Goal: Task Accomplishment & Management: Manage account settings

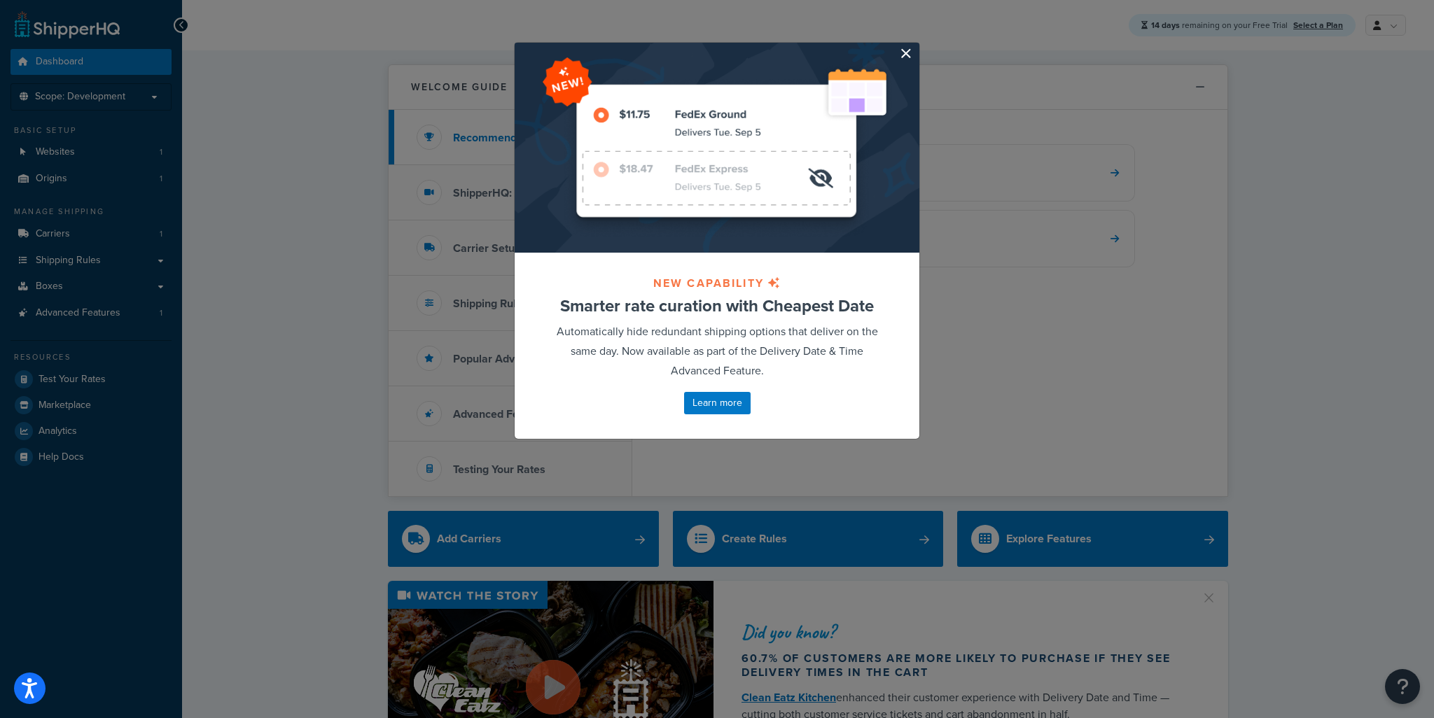
click at [916, 46] on button "button" at bounding box center [918, 45] width 4 height 4
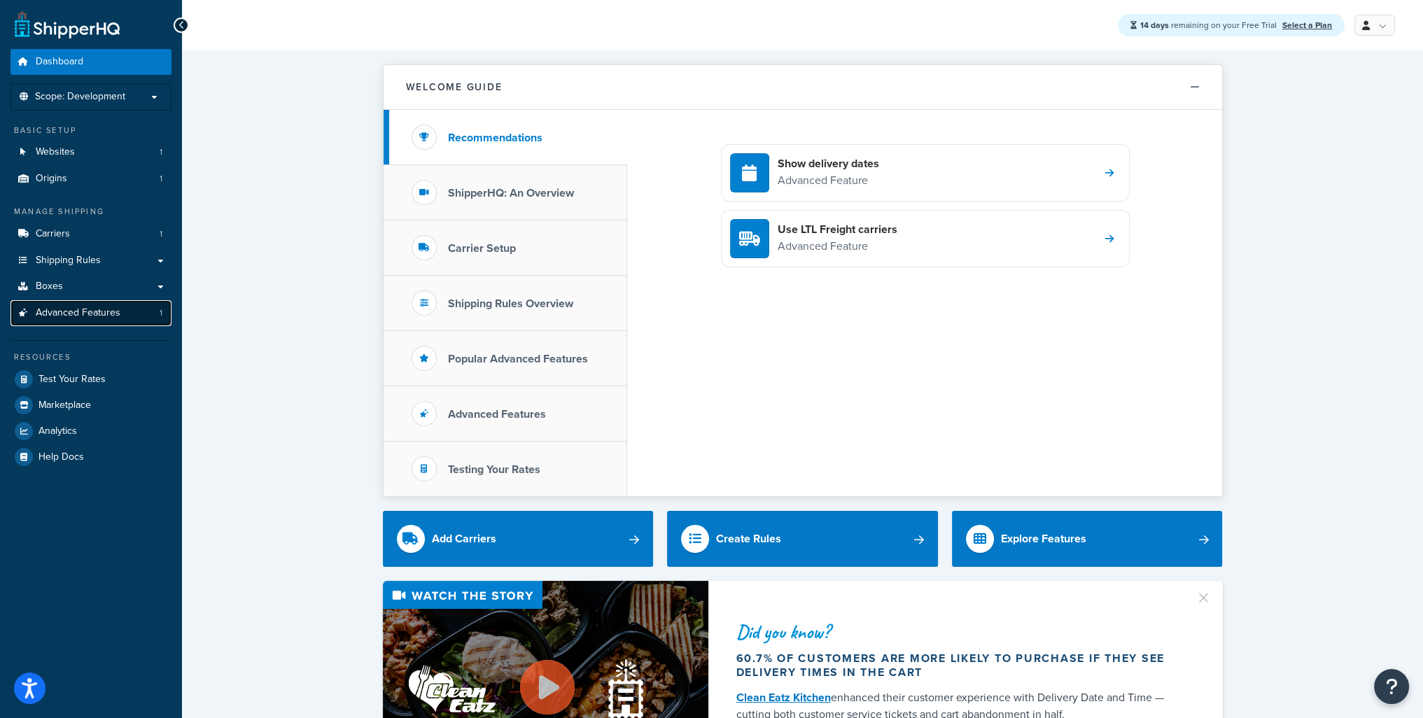
click at [82, 313] on span "Advanced Features" at bounding box center [78, 313] width 85 height 12
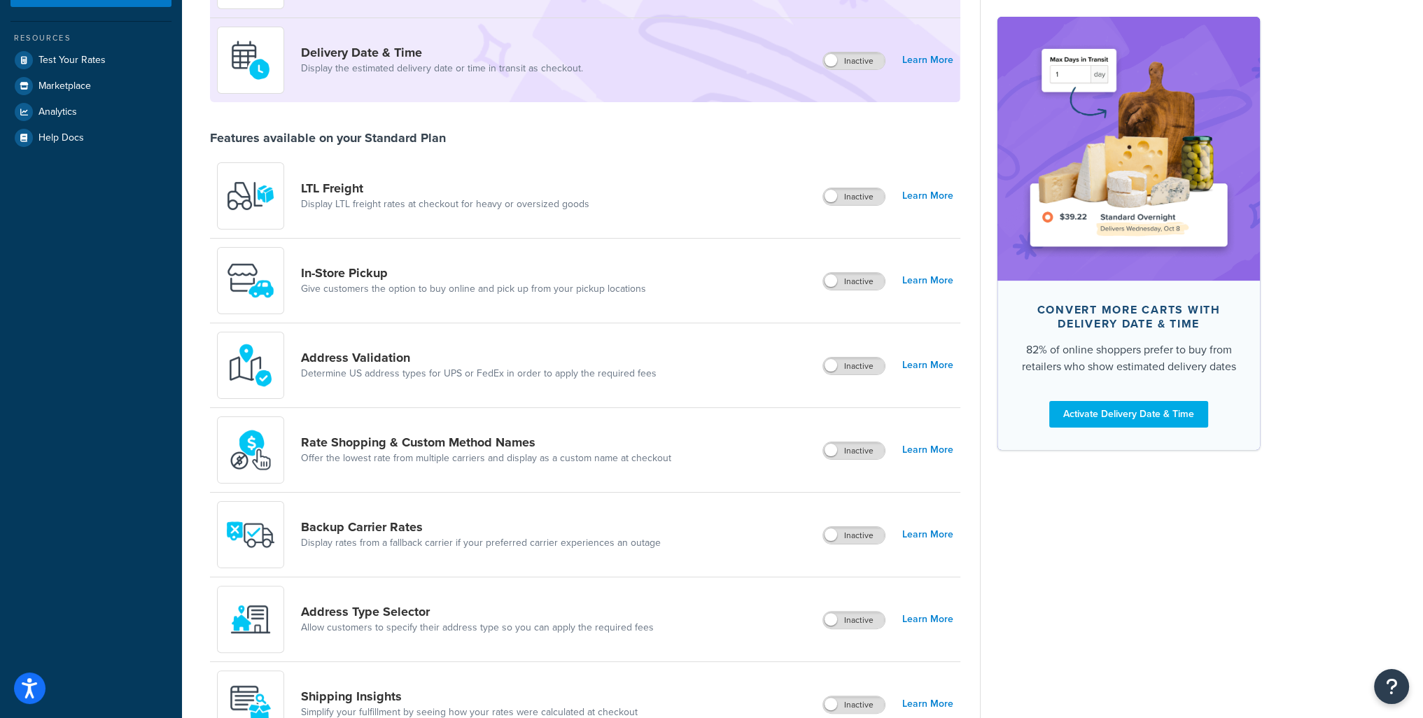
scroll to position [318, 0]
click at [855, 365] on label "Inactive" at bounding box center [854, 367] width 62 height 17
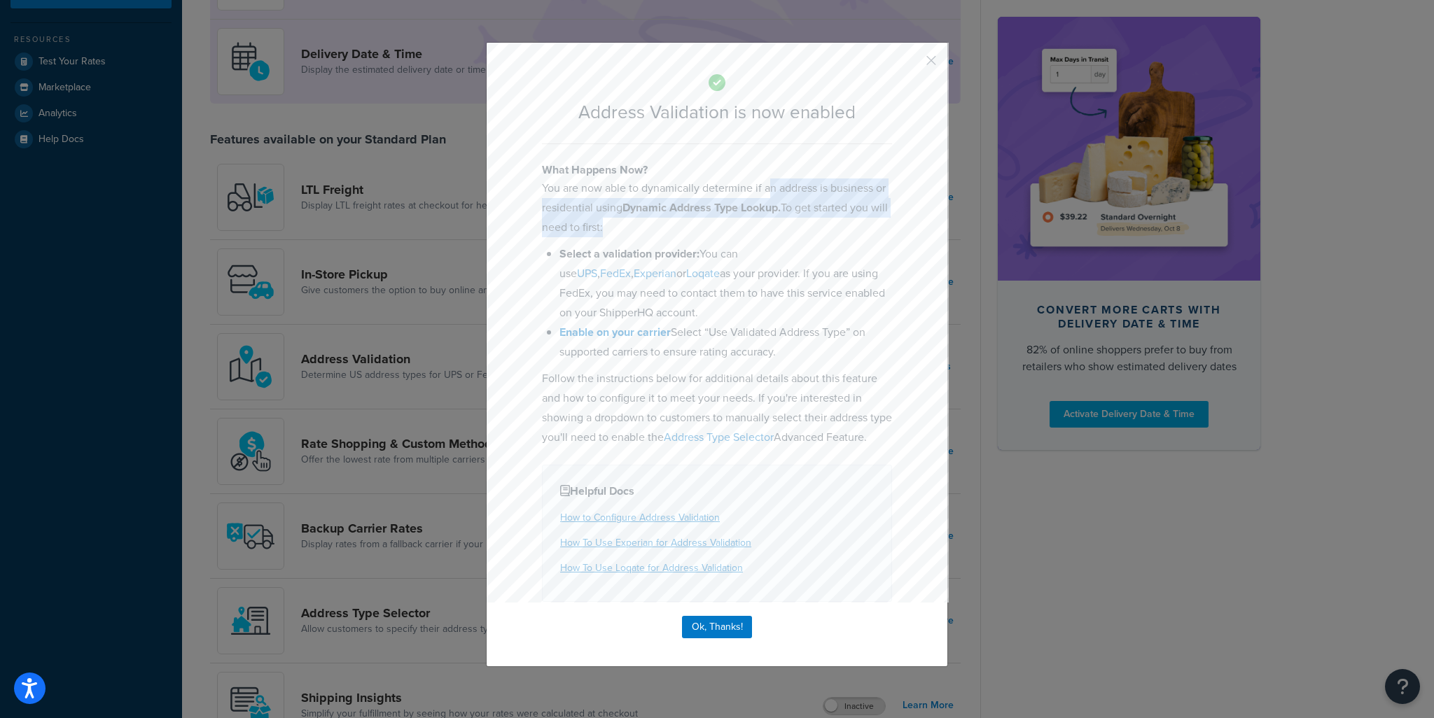
drag, startPoint x: 764, startPoint y: 188, endPoint x: 879, endPoint y: 225, distance: 121.3
click at [879, 225] on p "You are now able to dynamically determine if an address is business or resident…" at bounding box center [717, 208] width 350 height 59
drag, startPoint x: 685, startPoint y: 251, endPoint x: 746, endPoint y: 249, distance: 61.6
click at [746, 249] on li "Select a validation provider: You can use UPS , FedEx , Experian or Loqate as y…" at bounding box center [725, 283] width 333 height 78
drag, startPoint x: 599, startPoint y: 272, endPoint x: 860, endPoint y: 306, distance: 263.3
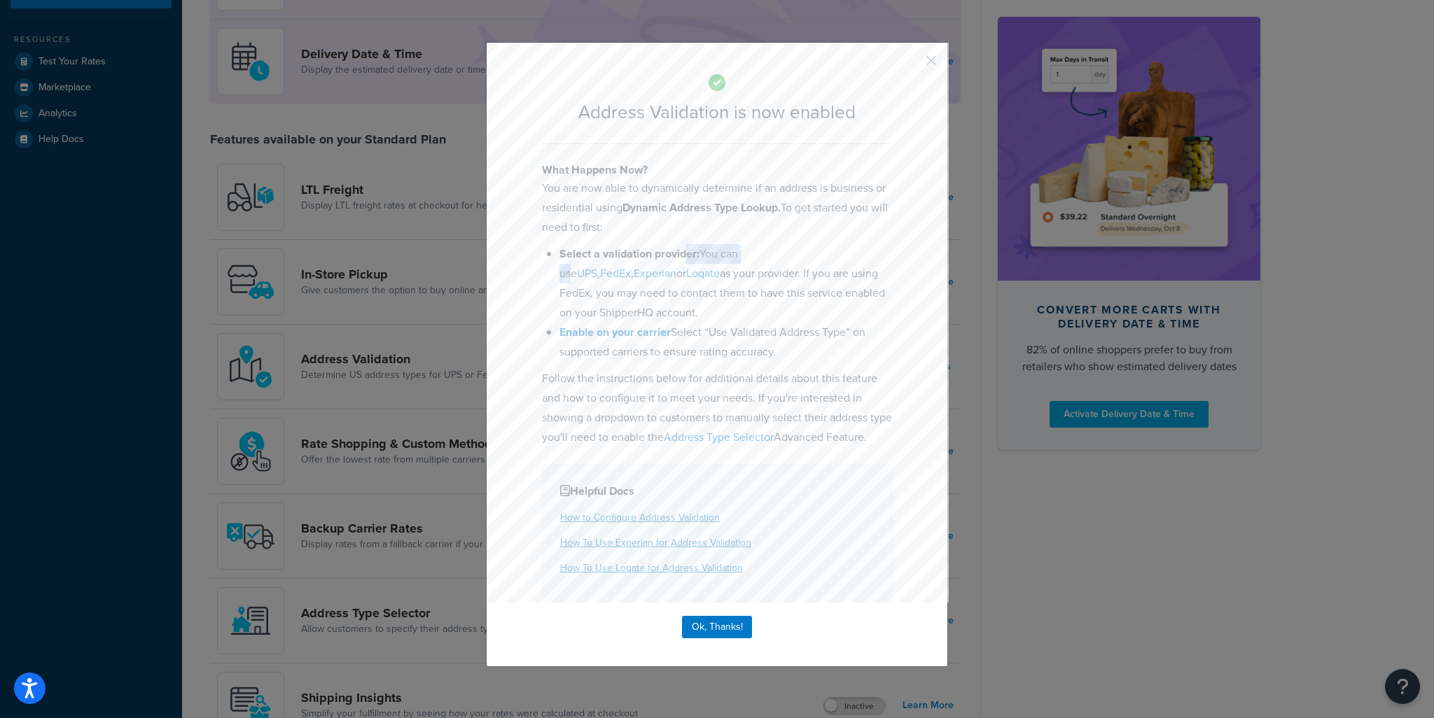
click at [860, 306] on li "Select a validation provider: You can use UPS , FedEx , Experian or Loqate as y…" at bounding box center [725, 283] width 333 height 78
drag, startPoint x: 630, startPoint y: 354, endPoint x: 816, endPoint y: 355, distance: 185.5
click at [816, 355] on li "Enable on your carrier Select “Use Validated Address Type” on supported carrier…" at bounding box center [725, 342] width 333 height 39
click at [720, 638] on button "Ok, Thanks!" at bounding box center [717, 627] width 70 height 22
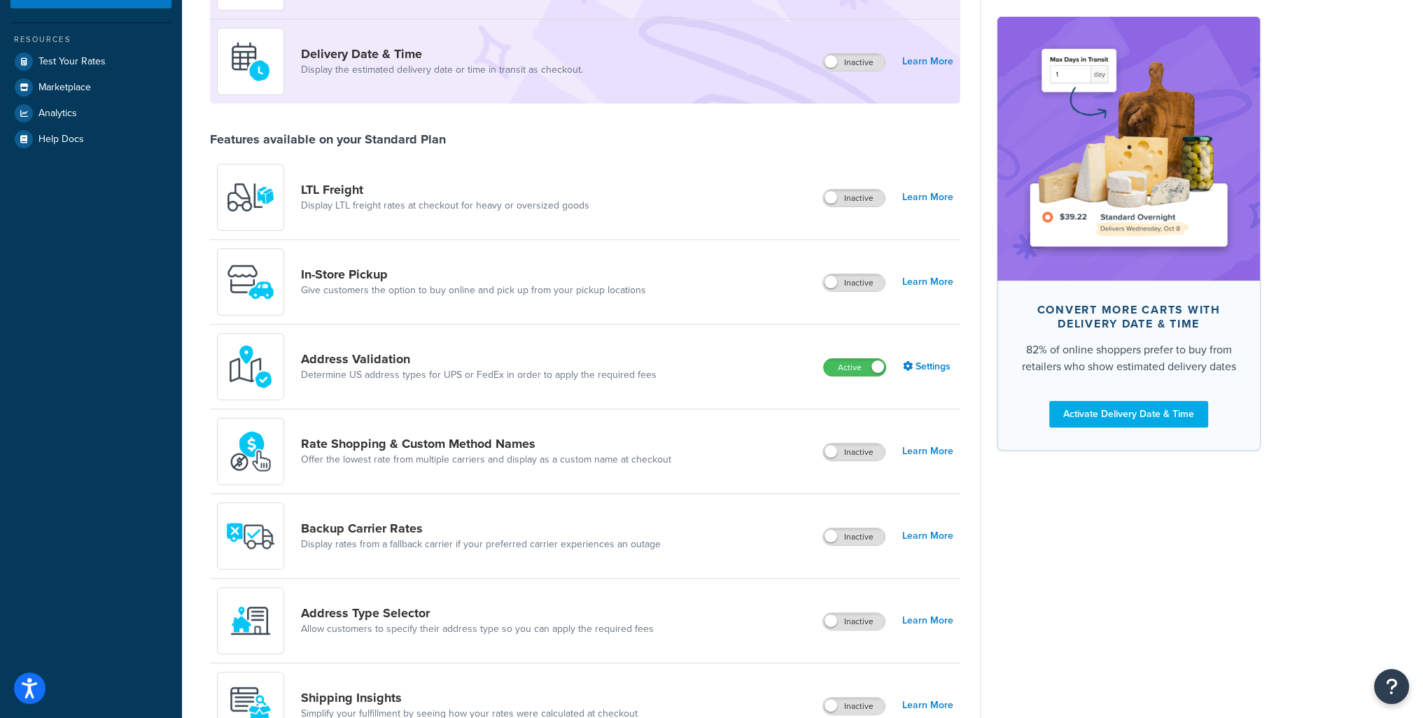
scroll to position [0, 0]
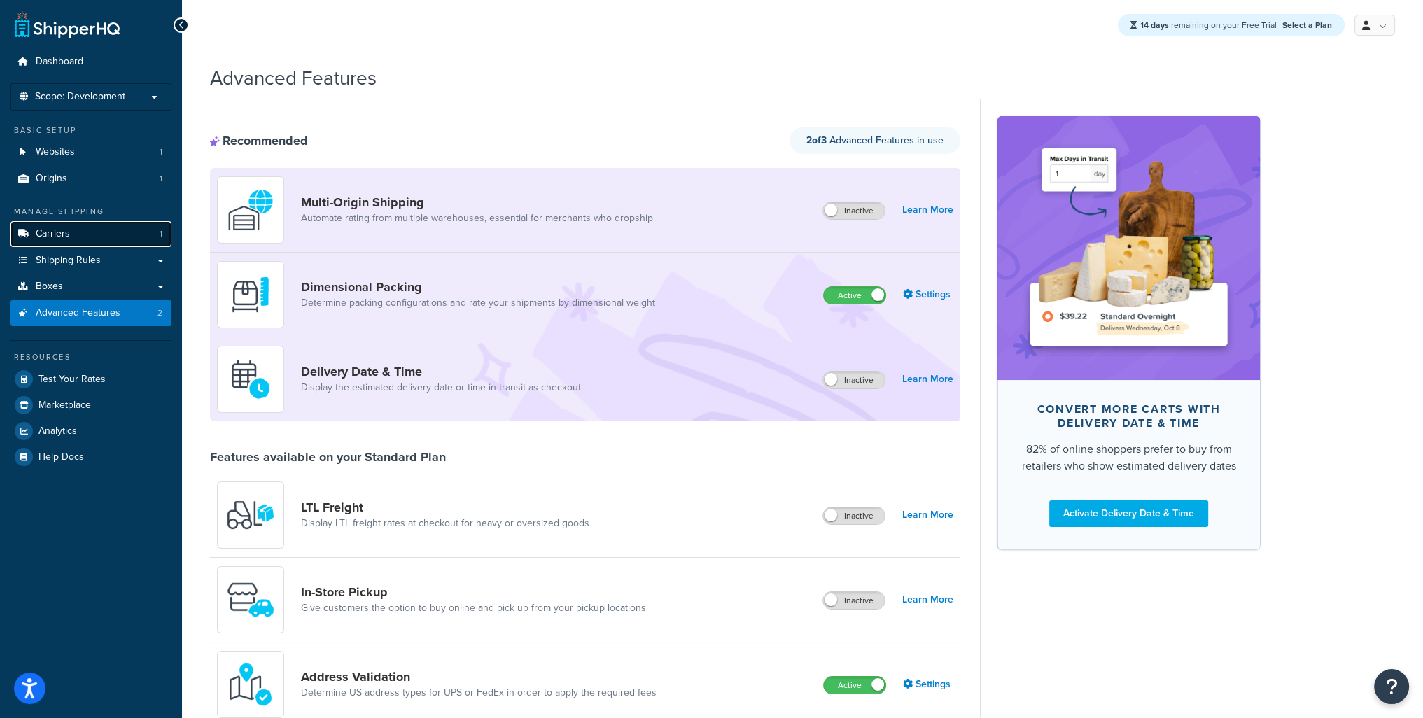
click at [78, 237] on link "Carriers 1" at bounding box center [91, 234] width 161 height 26
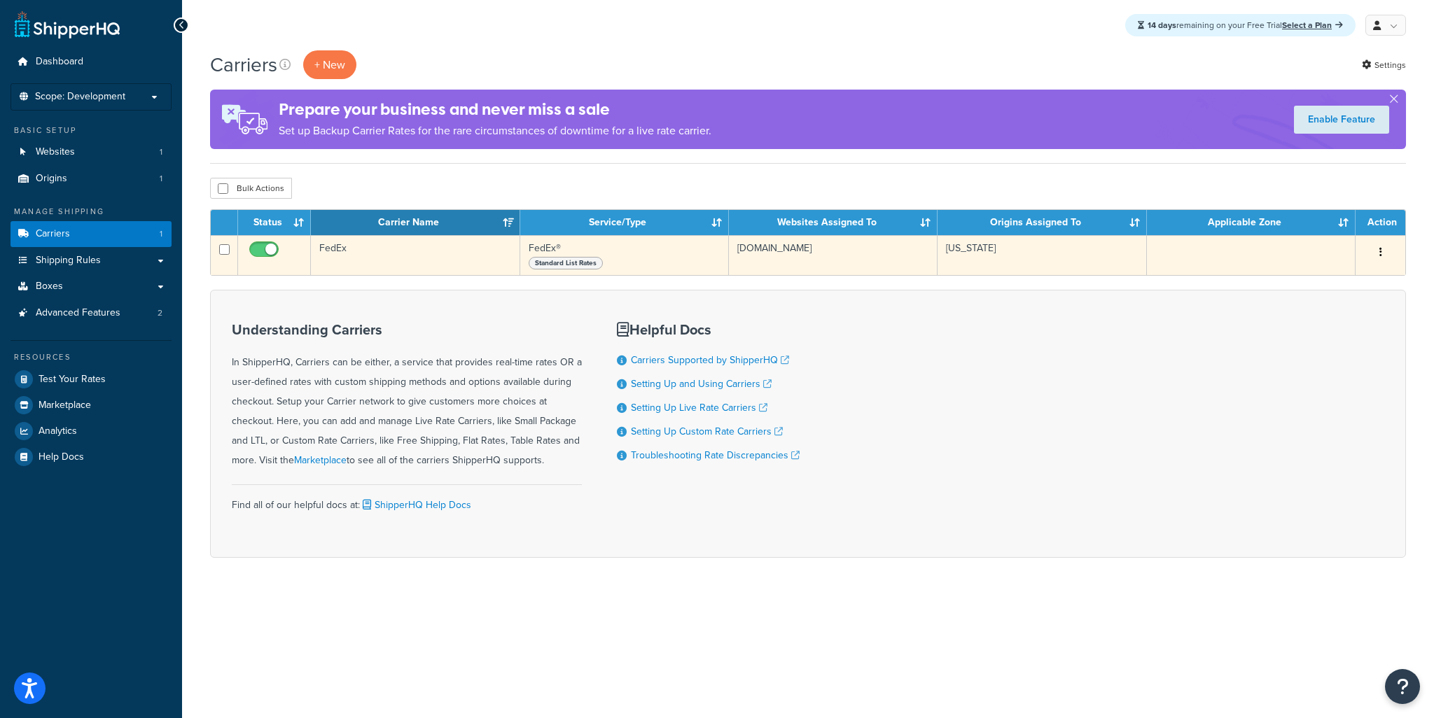
click at [338, 253] on td "FedEx" at bounding box center [415, 255] width 209 height 40
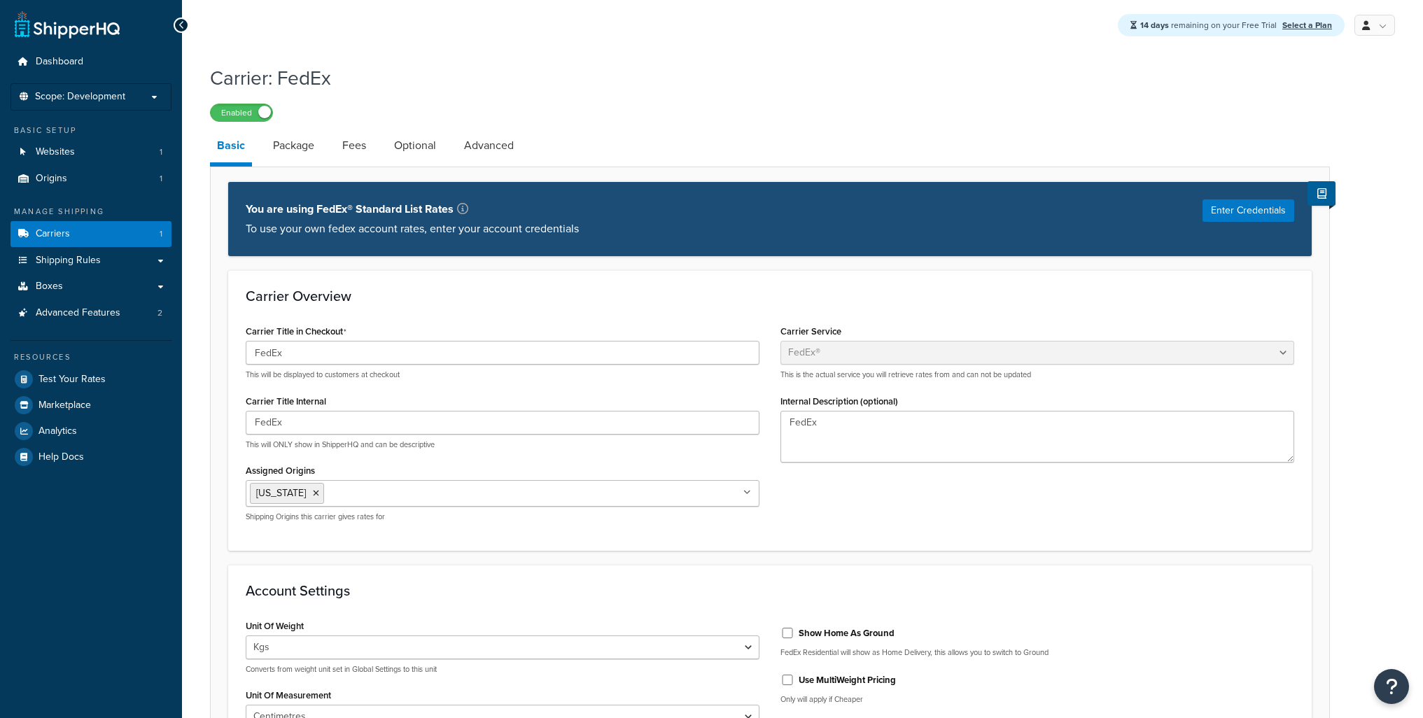
select select "fedEx"
select select "kg"
select select "CM"
select select "REGULAR_PICKUP"
select select "YOUR_PACKAGING"
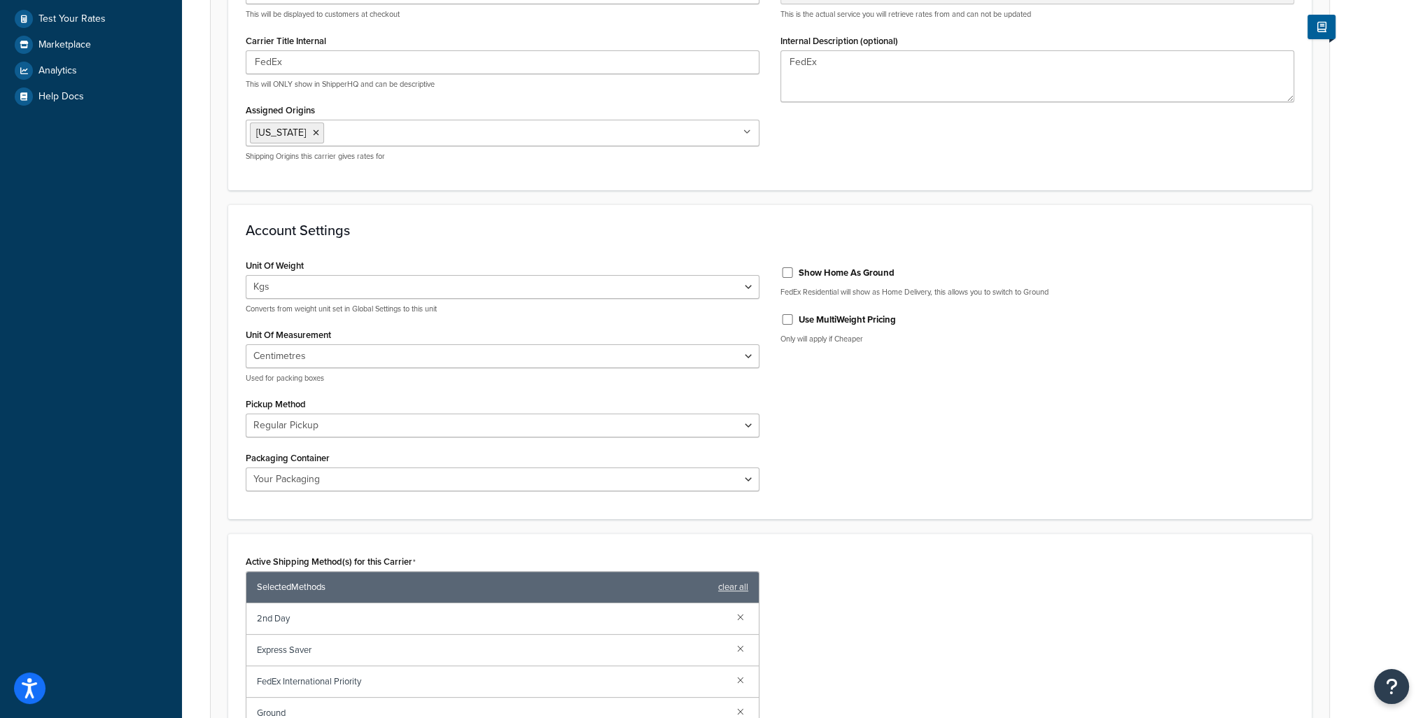
scroll to position [363, 0]
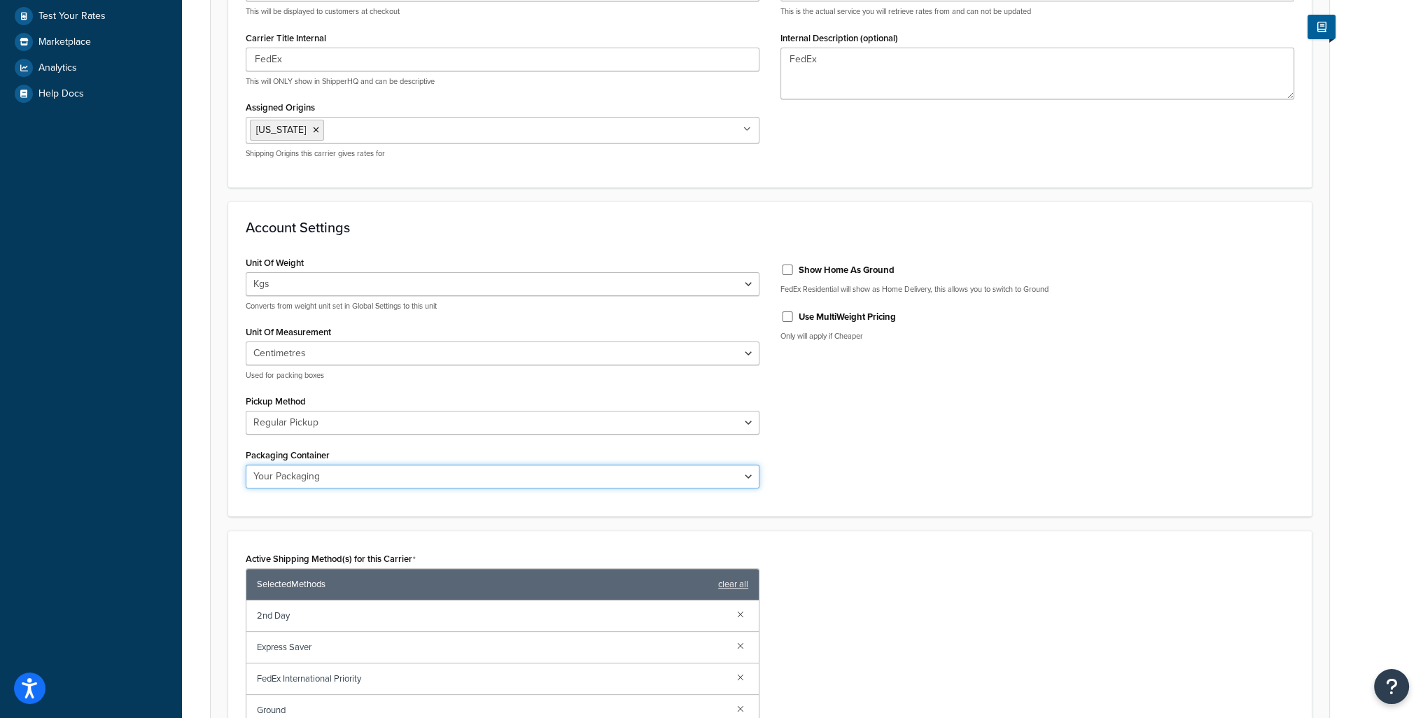
click at [695, 477] on select "FedEx 10kg Box FedEx 25kg Box FedEx Box FedEx Envelope FedEx Pak FedEx Tube You…" at bounding box center [503, 477] width 514 height 24
click at [246, 465] on select "FedEx 10kg Box FedEx 25kg Box FedEx Box FedEx Envelope FedEx Pak FedEx Tube You…" at bounding box center [503, 477] width 514 height 24
click at [602, 473] on select "FedEx 10kg Box FedEx 25kg Box FedEx Box FedEx Envelope FedEx Pak FedEx Tube You…" at bounding box center [503, 477] width 514 height 24
click at [964, 460] on div "Unit Of Weight Lbs Kgs Convert LBS to KG Converts from weight unit set in Globa…" at bounding box center [770, 376] width 1070 height 247
click at [589, 480] on select "FedEx 10kg Box FedEx 25kg Box FedEx Box FedEx Envelope FedEx Pak FedEx Tube You…" at bounding box center [503, 477] width 514 height 24
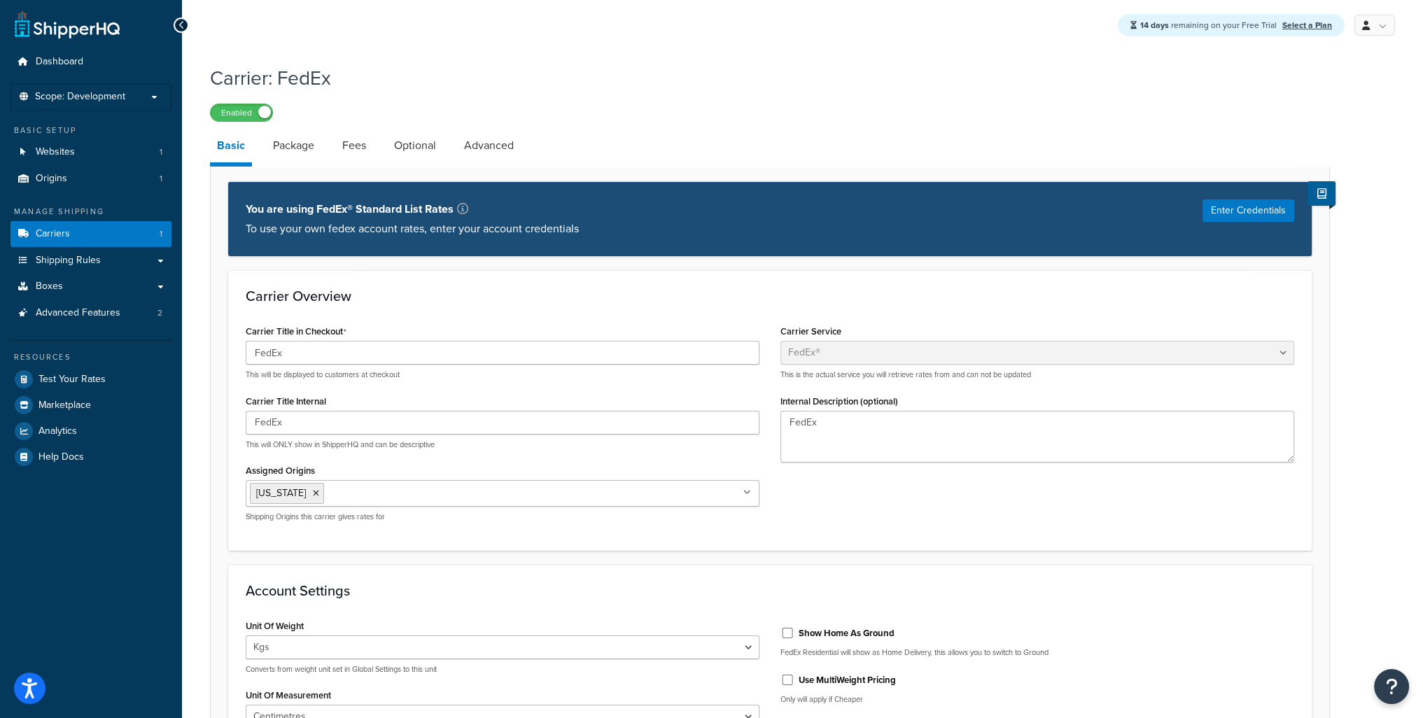
scroll to position [628, 0]
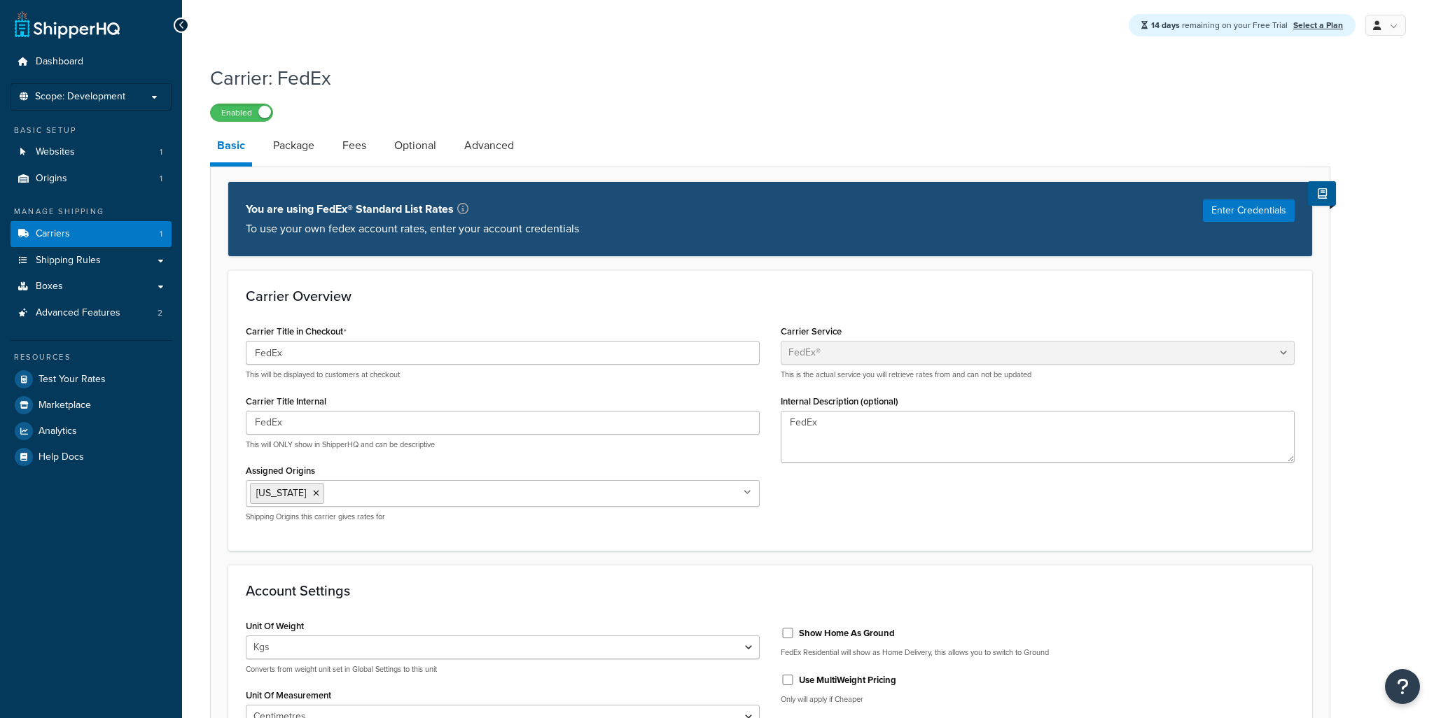
select select "fedEx"
select select "kg"
select select "CM"
select select "REGULAR_PICKUP"
select select "YOUR_PACKAGING"
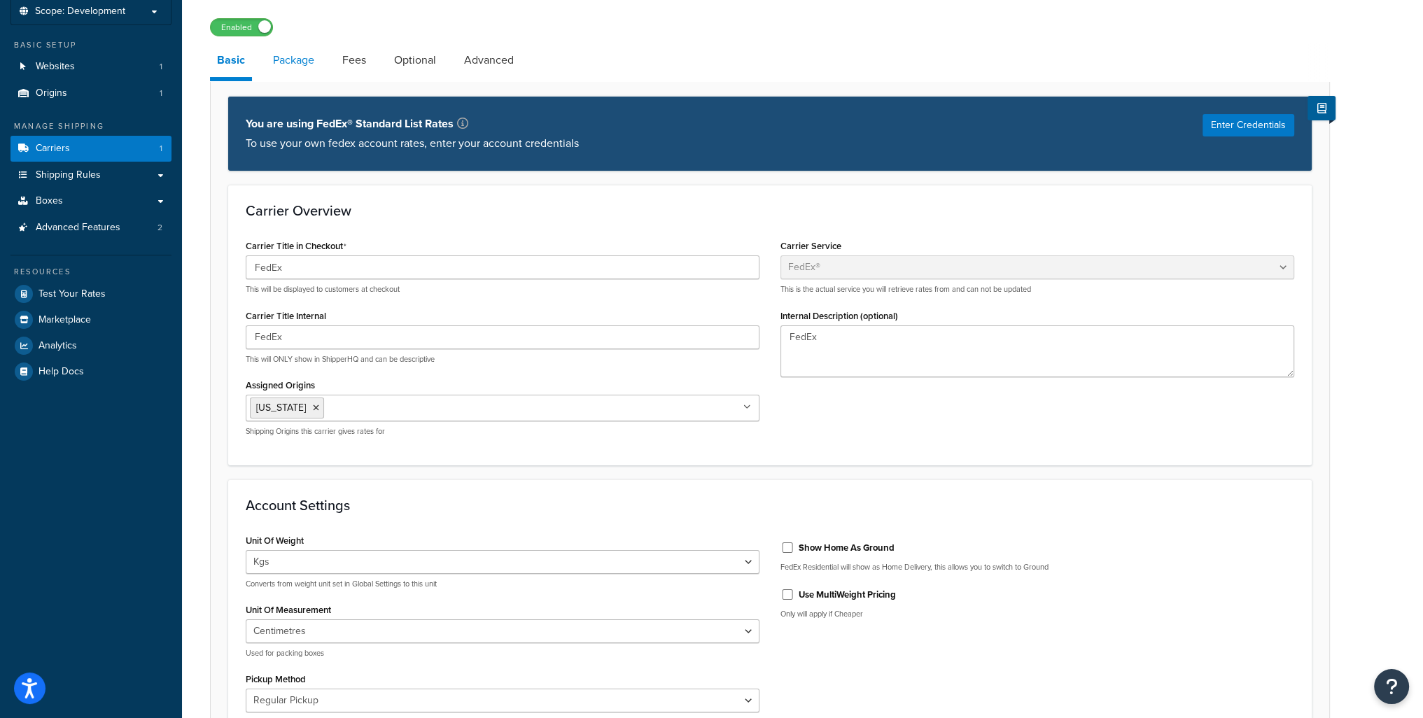
click at [294, 53] on link "Package" at bounding box center [293, 60] width 55 height 34
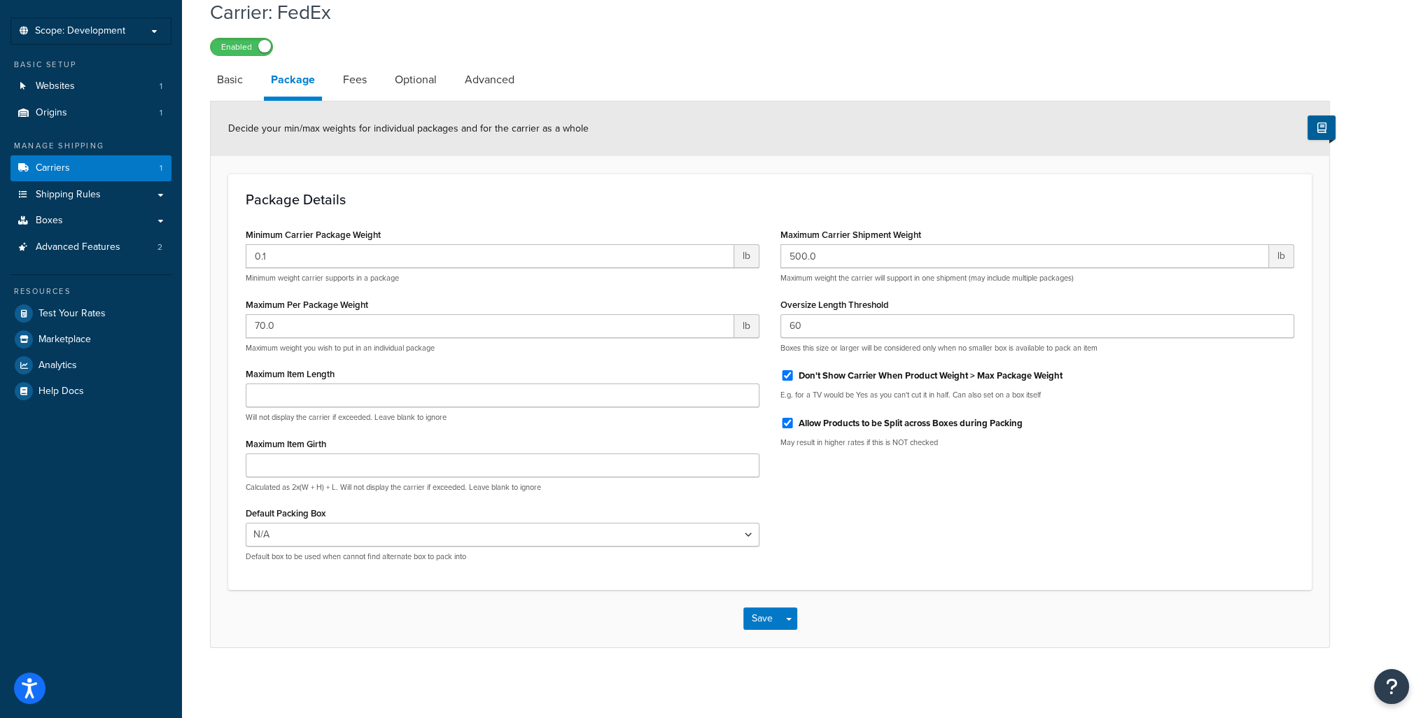
scroll to position [67, 0]
click at [358, 81] on link "Fees" at bounding box center [355, 80] width 38 height 34
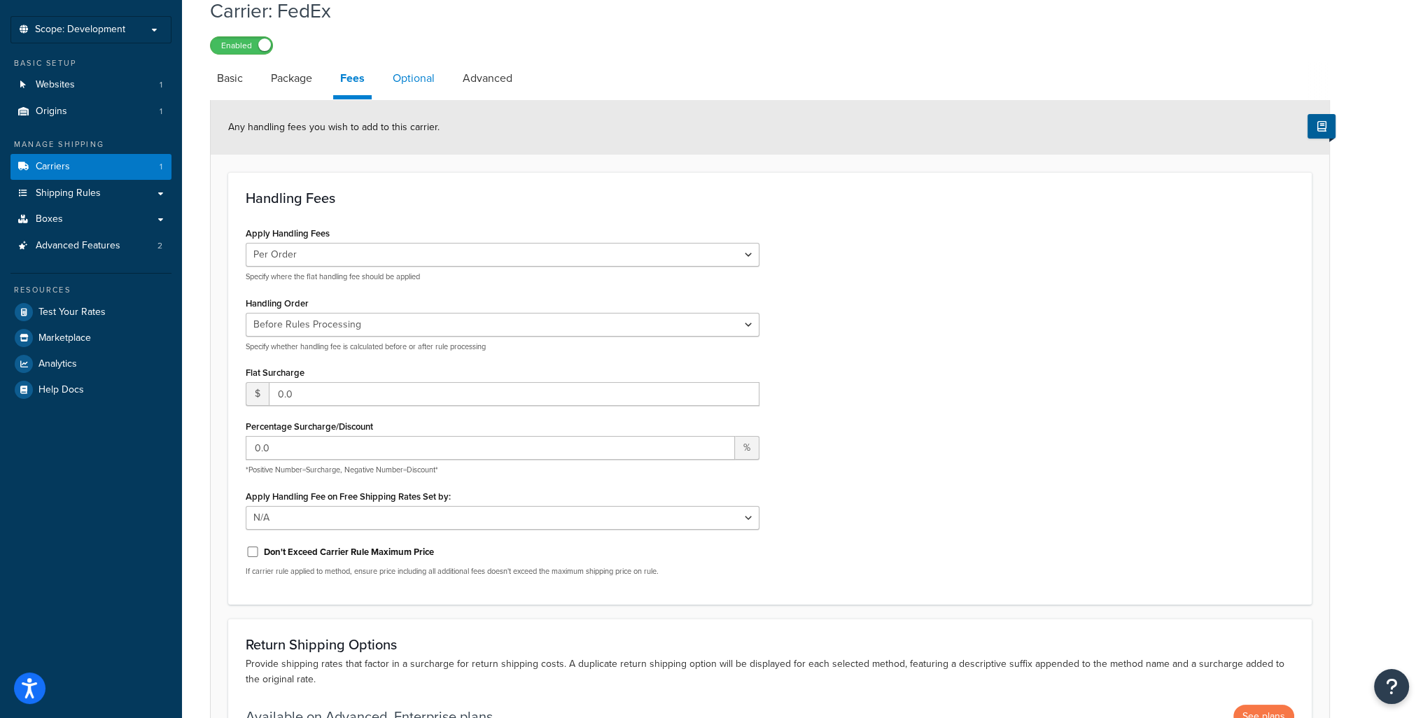
click at [425, 79] on link "Optional" at bounding box center [414, 79] width 56 height 34
select select "business"
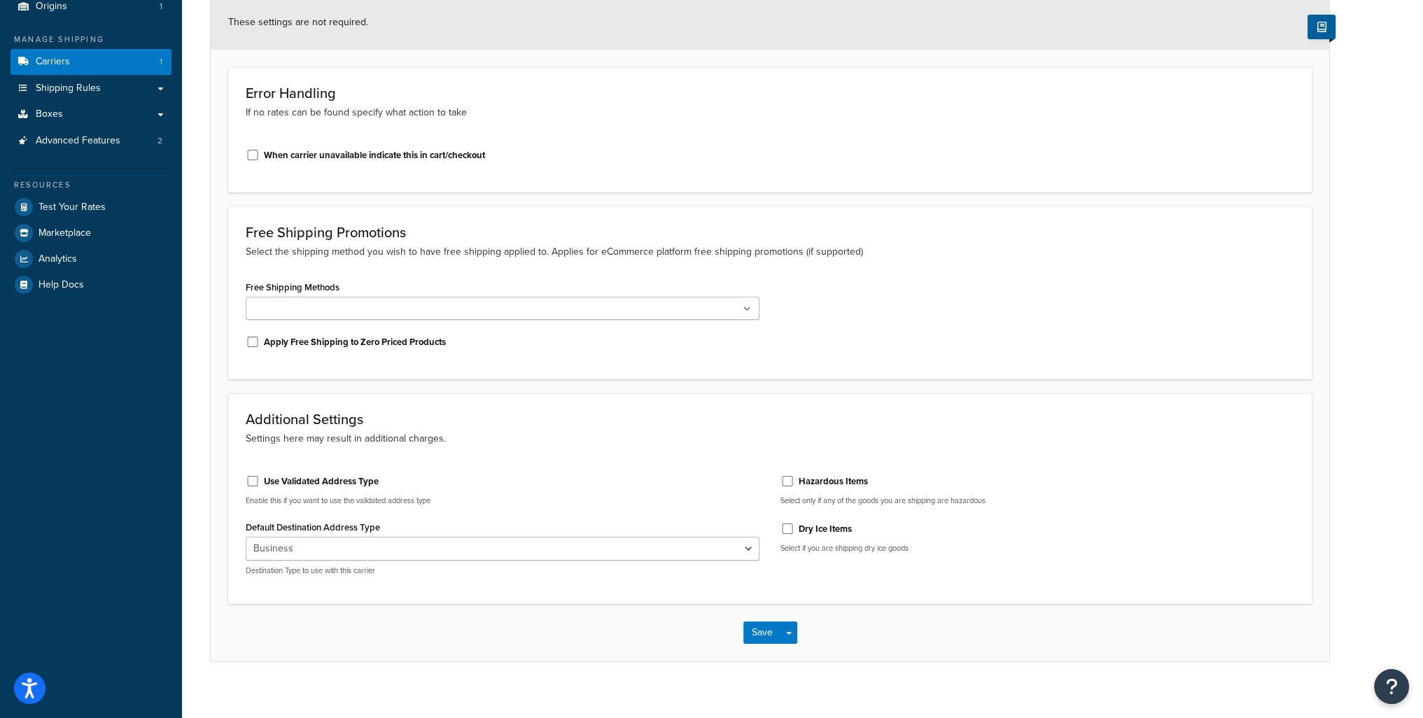
scroll to position [186, 0]
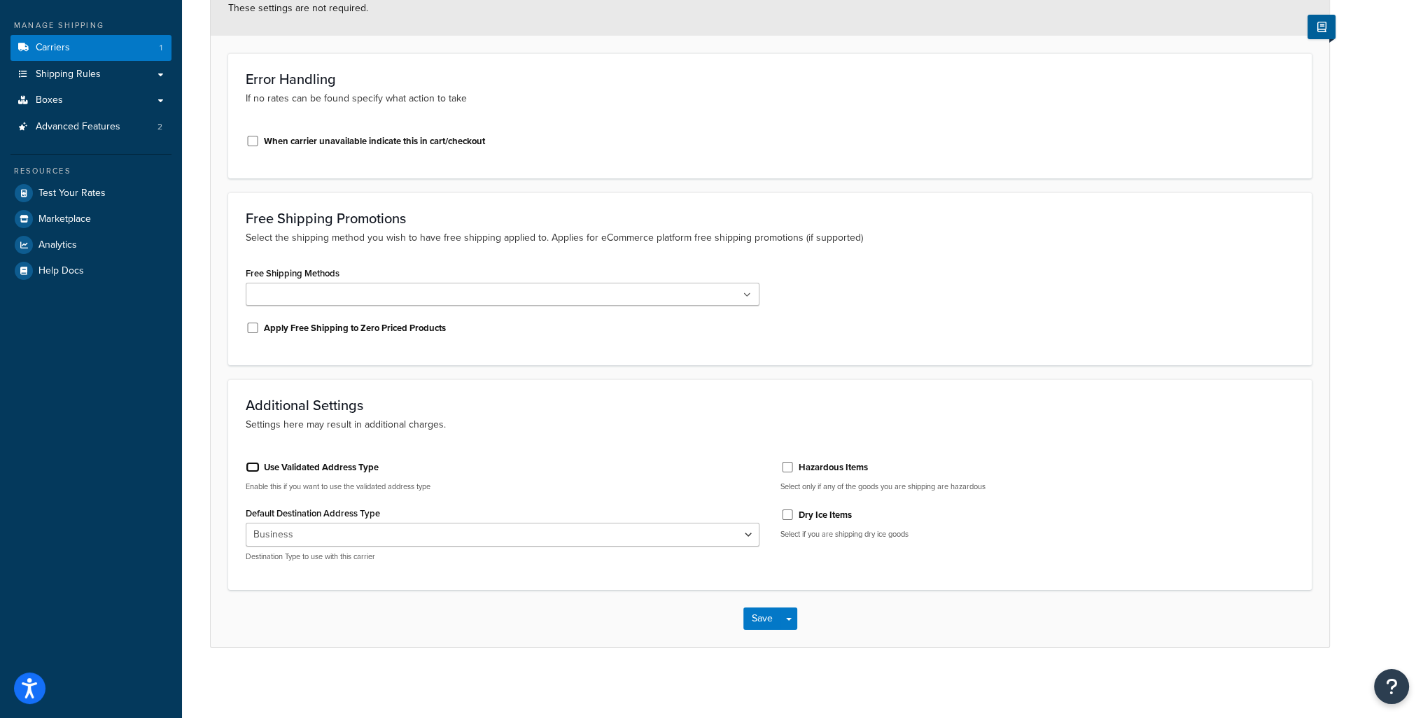
click at [252, 470] on input "Use Validated Address Type" at bounding box center [253, 467] width 14 height 11
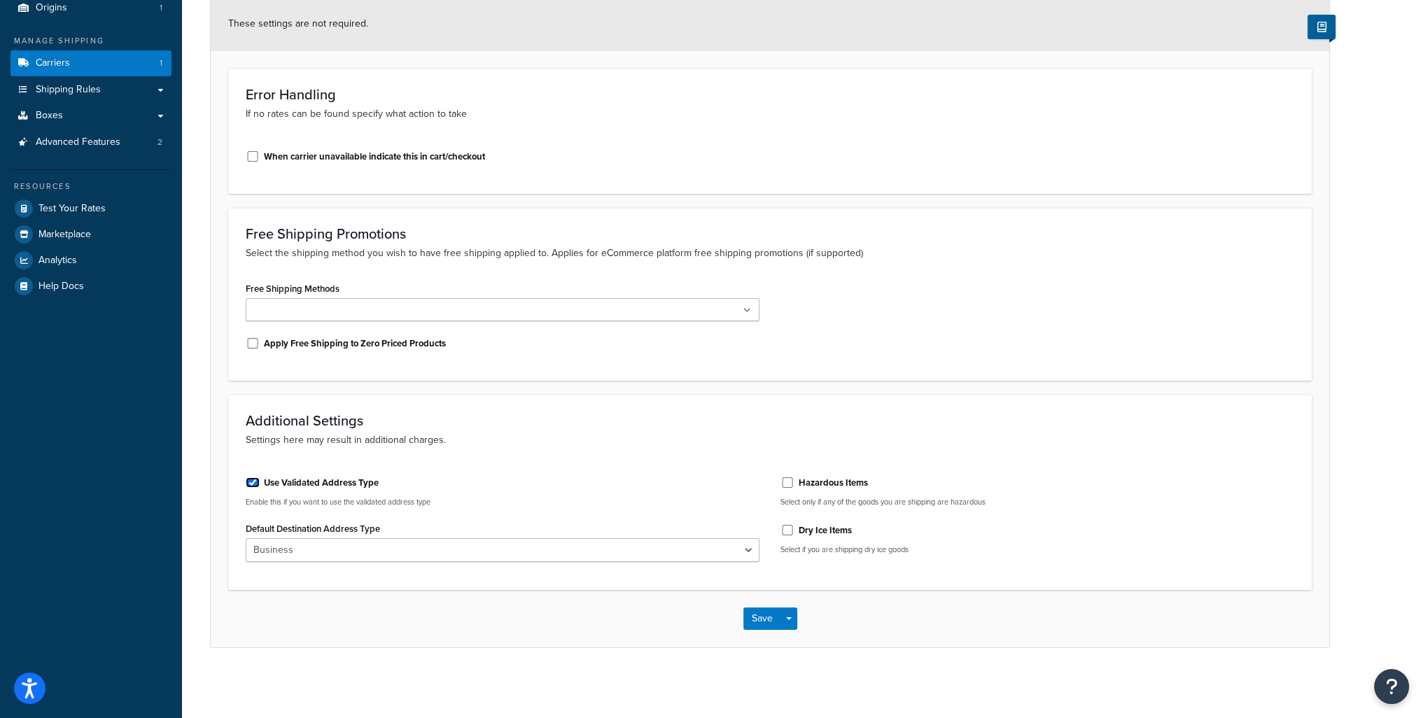
click at [254, 484] on input "Use Validated Address Type" at bounding box center [253, 482] width 14 height 11
checkbox input "false"
select select "business"
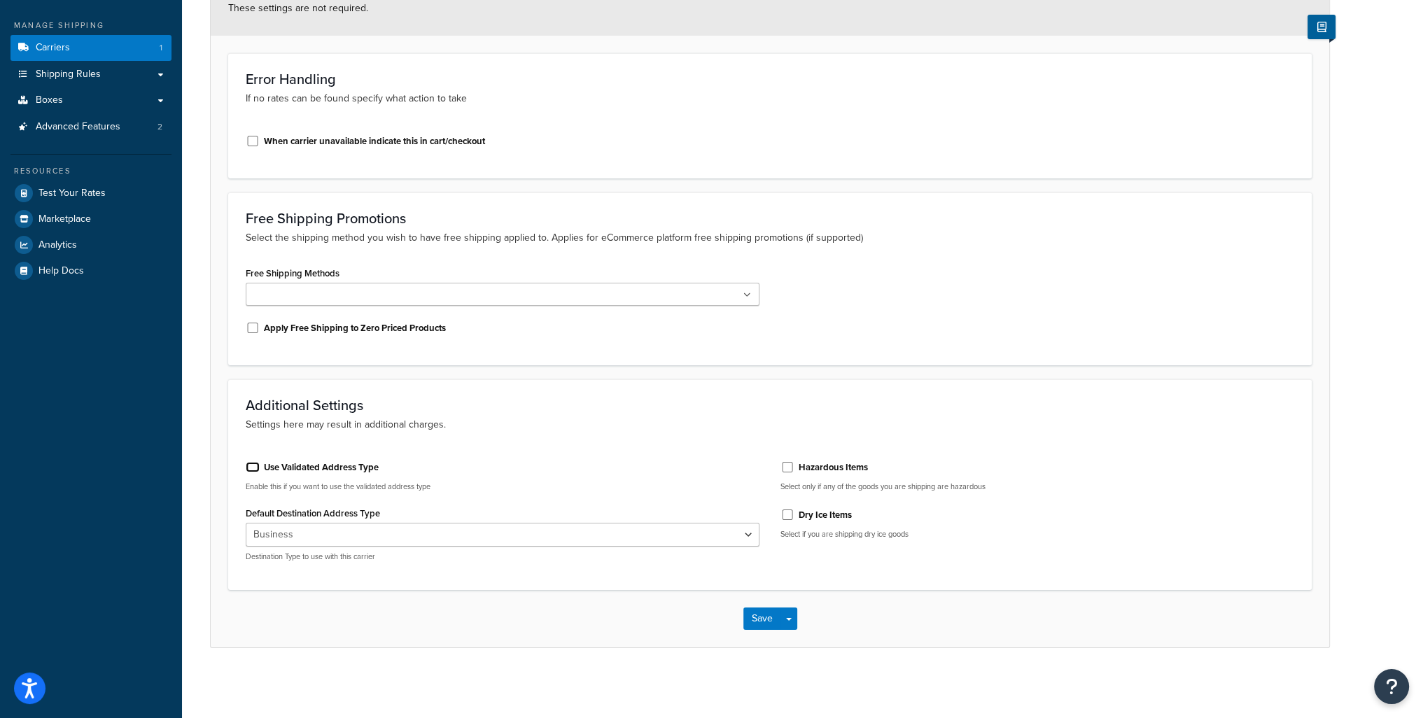
click at [253, 470] on input "Use Validated Address Type" at bounding box center [253, 467] width 14 height 11
checkbox input "true"
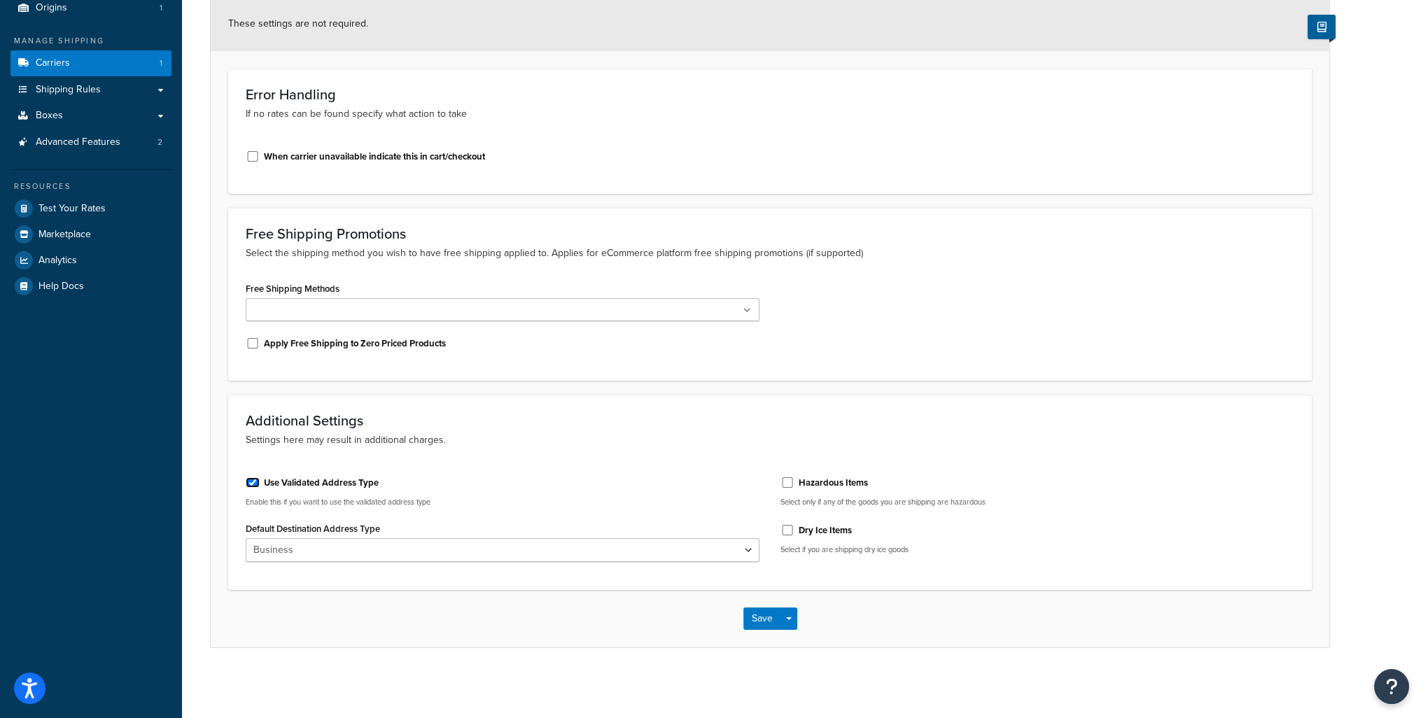
scroll to position [171, 0]
click at [320, 542] on select "Business Residential" at bounding box center [503, 550] width 514 height 24
click at [517, 515] on div "Use Validated Address Type Enable this if you want to use the validated address…" at bounding box center [502, 519] width 535 height 106
click at [759, 620] on button "Save" at bounding box center [763, 619] width 38 height 22
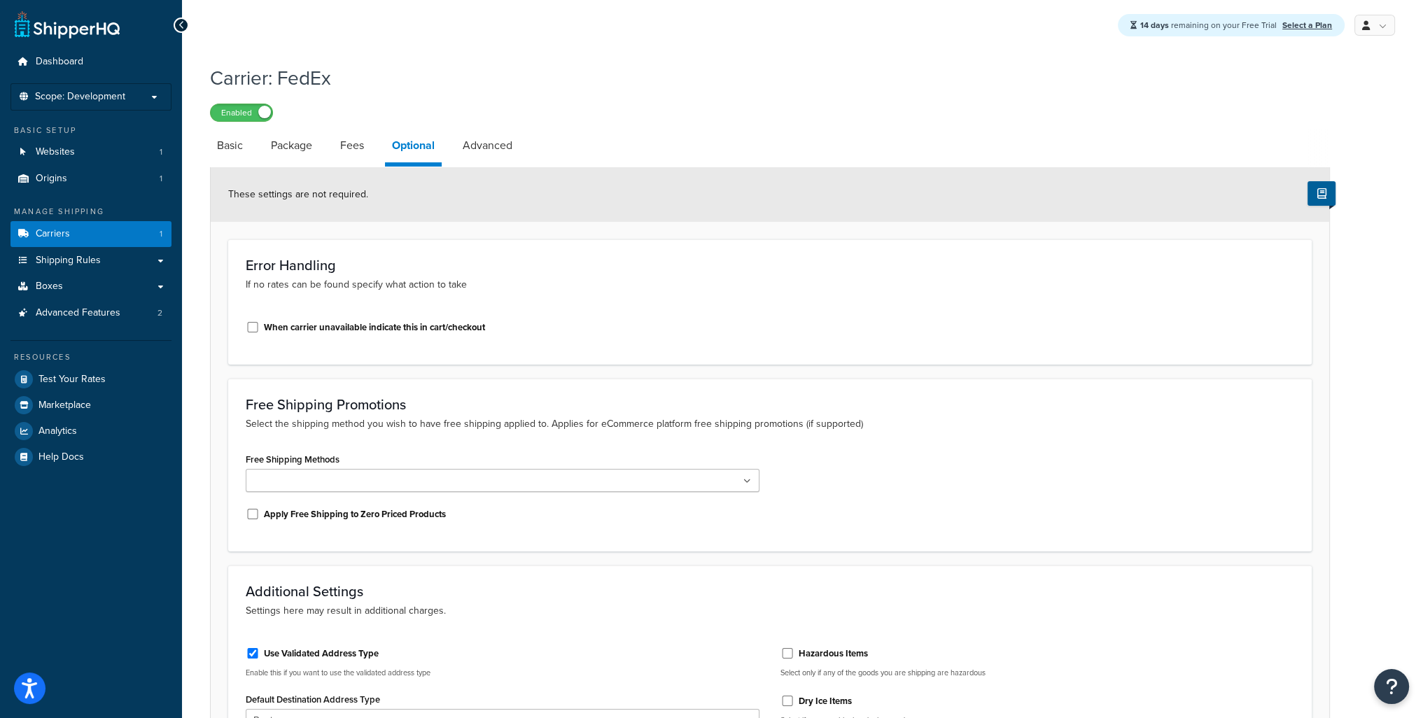
scroll to position [42, 0]
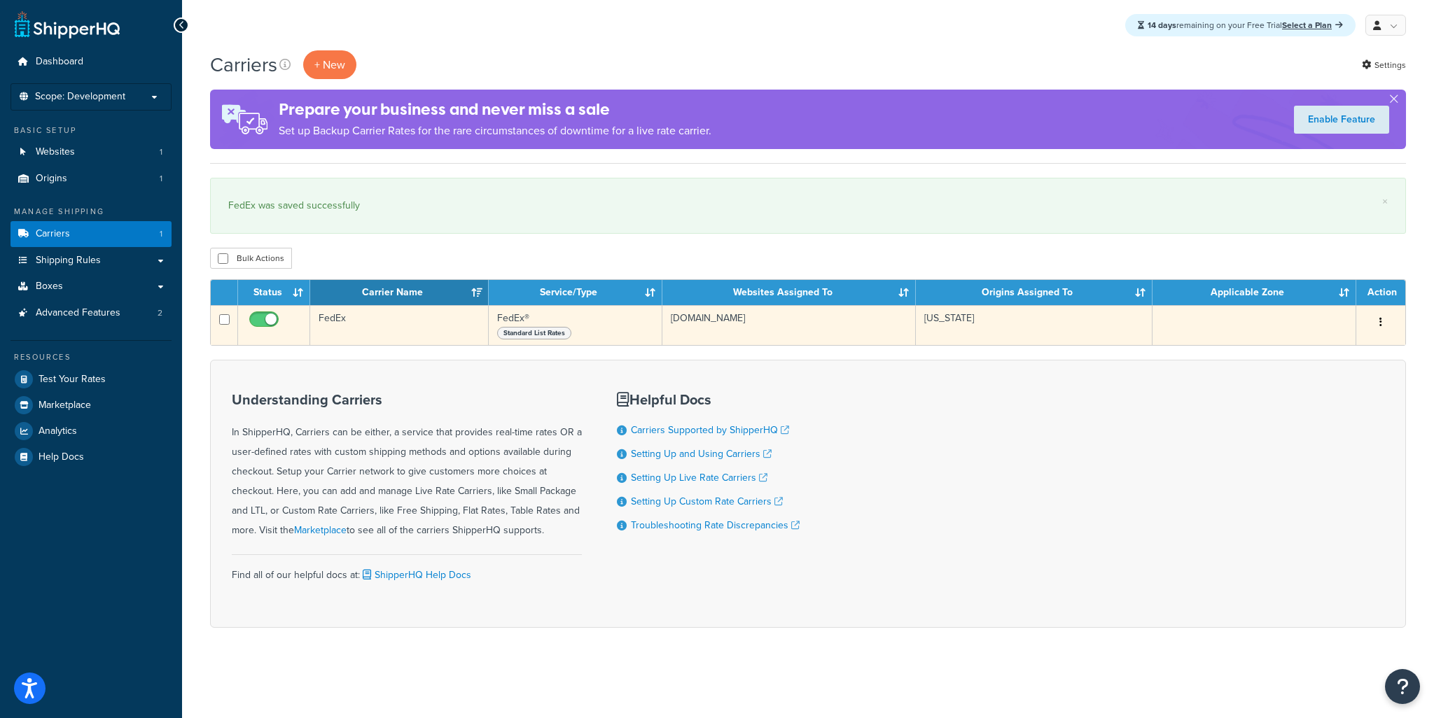
click at [335, 318] on td "FedEx" at bounding box center [399, 325] width 179 height 40
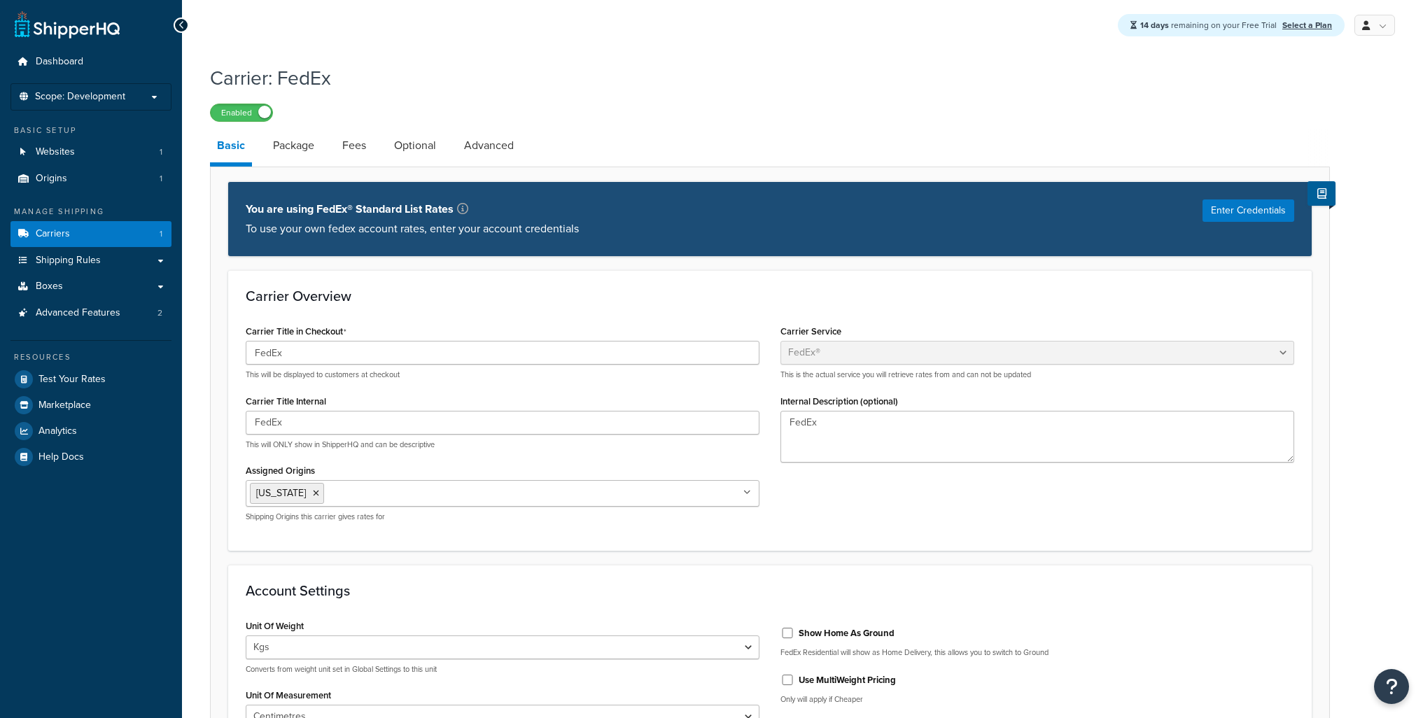
select select "fedEx"
select select "kg"
select select "CM"
select select "REGULAR_PICKUP"
select select "YOUR_PACKAGING"
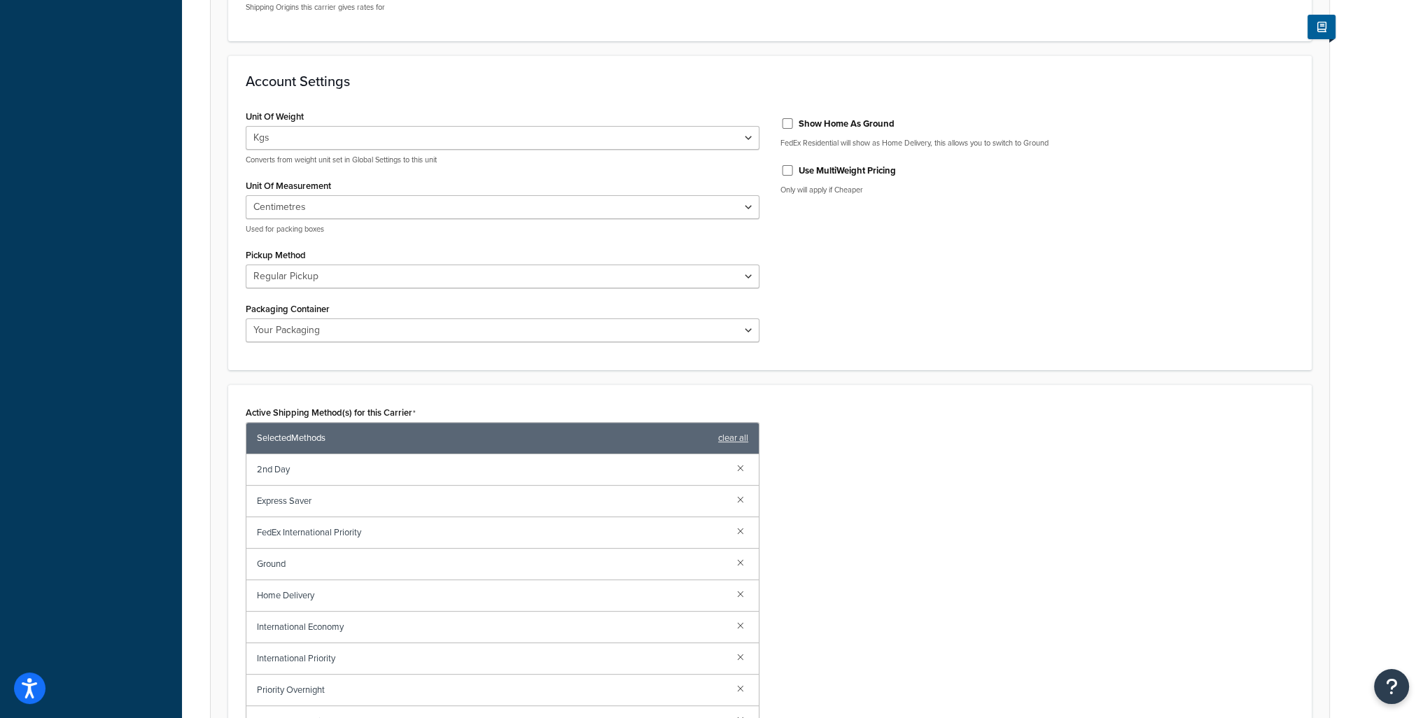
scroll to position [479, 0]
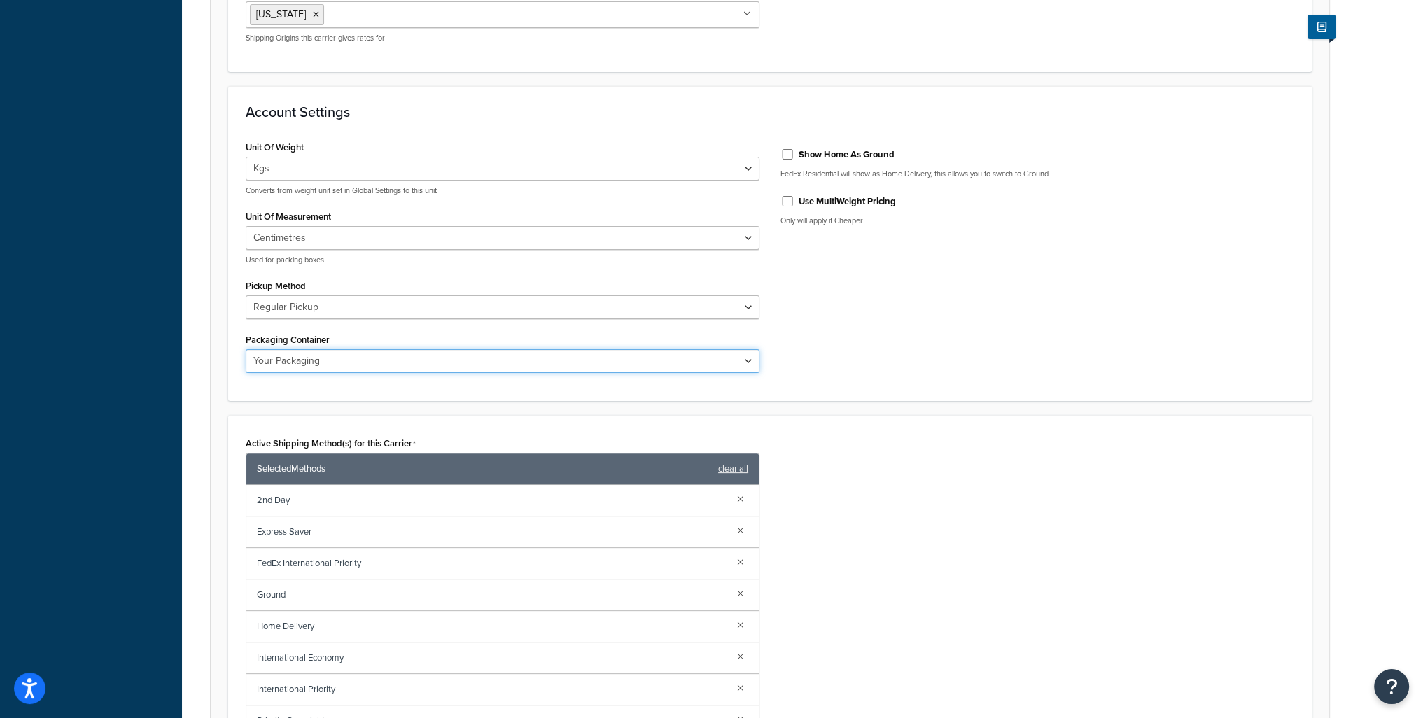
click at [519, 355] on select "FedEx 10kg Box FedEx 25kg Box FedEx Box FedEx Envelope FedEx Pak FedEx Tube You…" at bounding box center [503, 361] width 514 height 24
click at [968, 477] on div "Active Shipping Method(s) for this Carrier Selected Methods clear all 2nd Day E…" at bounding box center [770, 618] width 1070 height 371
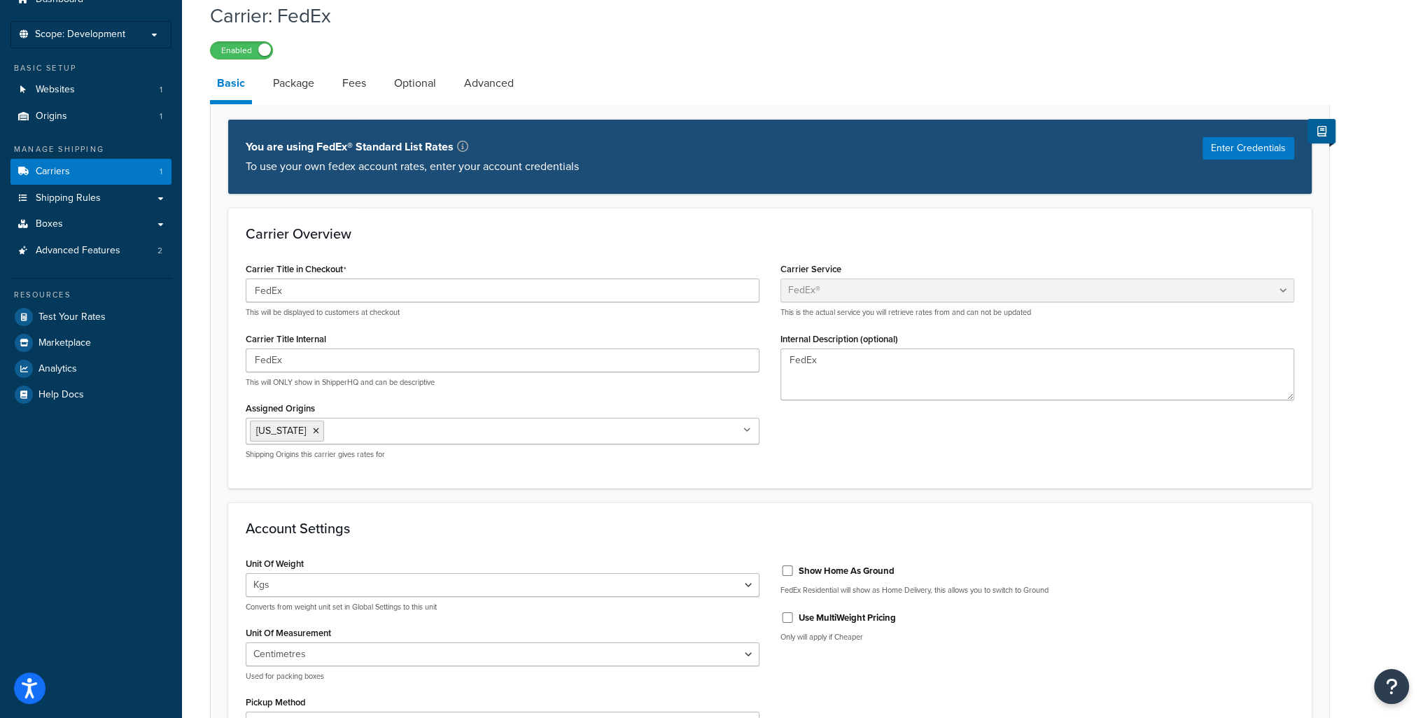
scroll to position [0, 0]
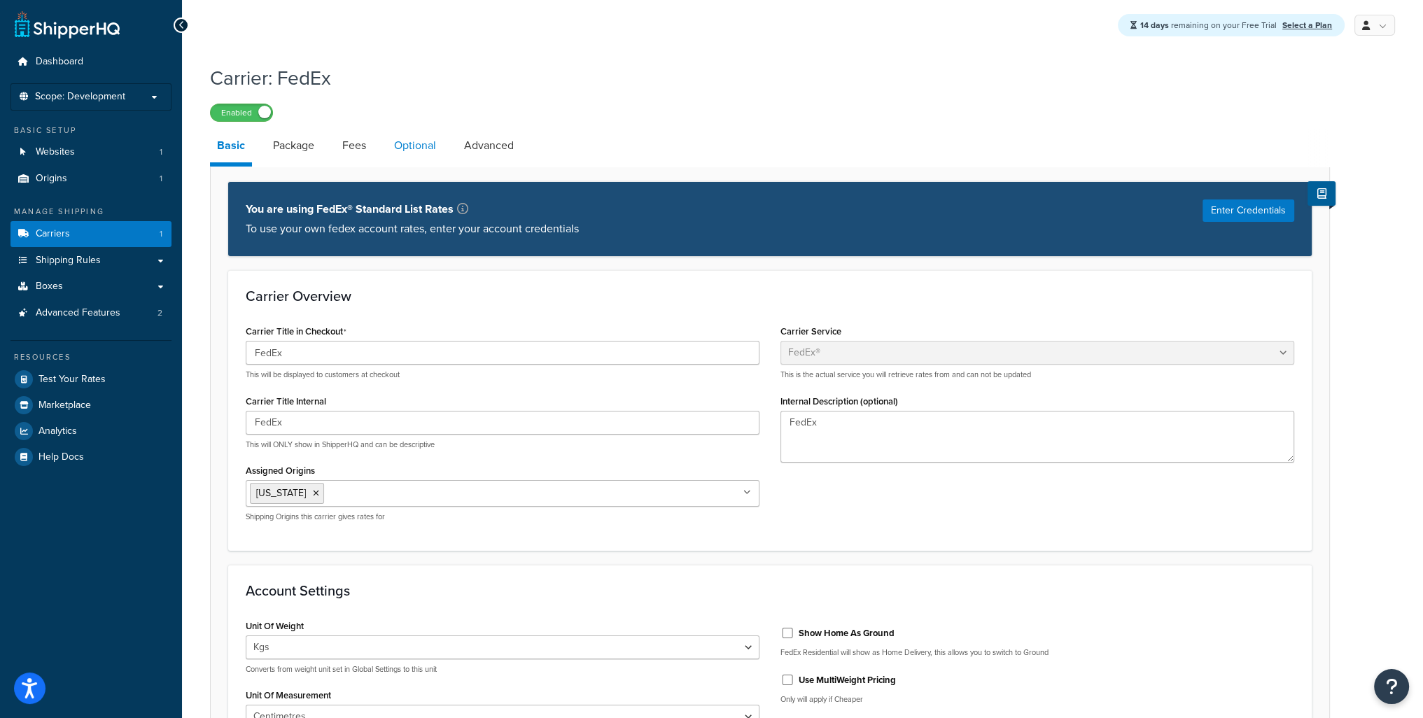
click at [397, 144] on link "Optional" at bounding box center [415, 146] width 56 height 34
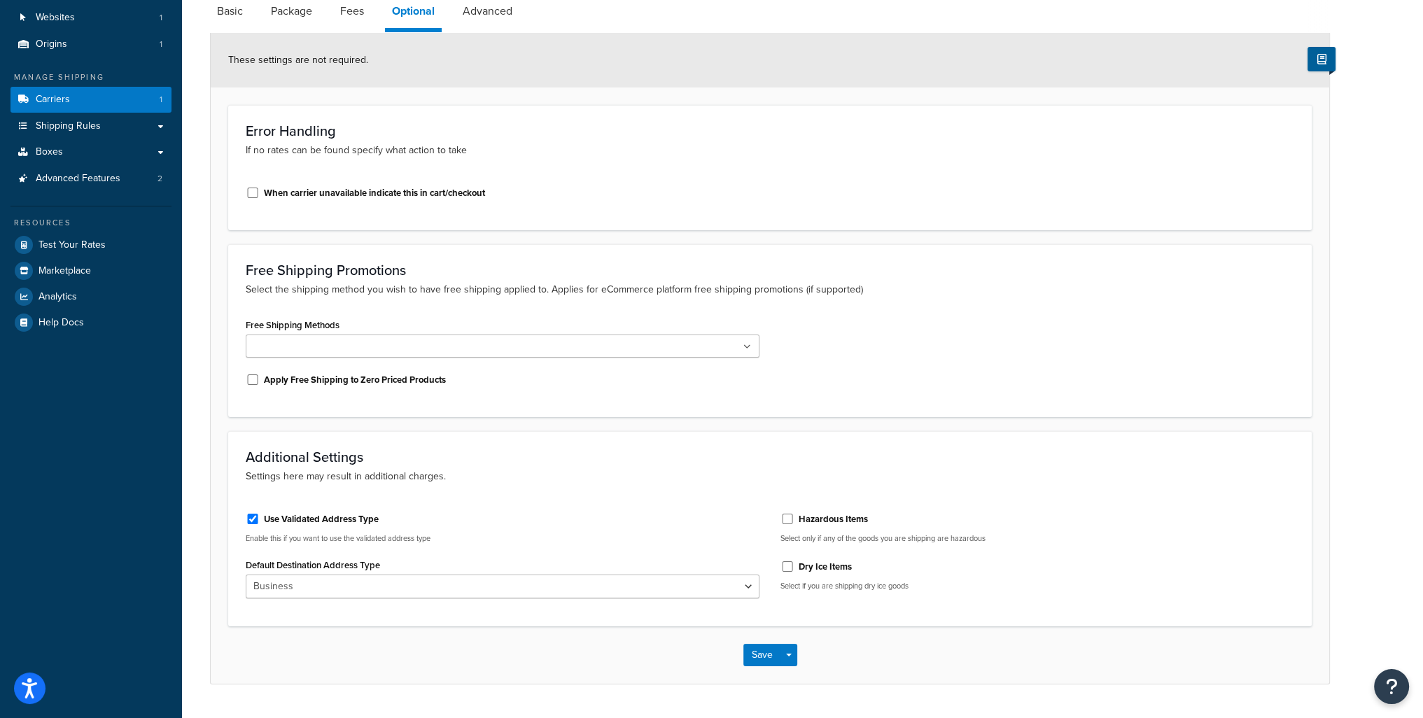
scroll to position [171, 0]
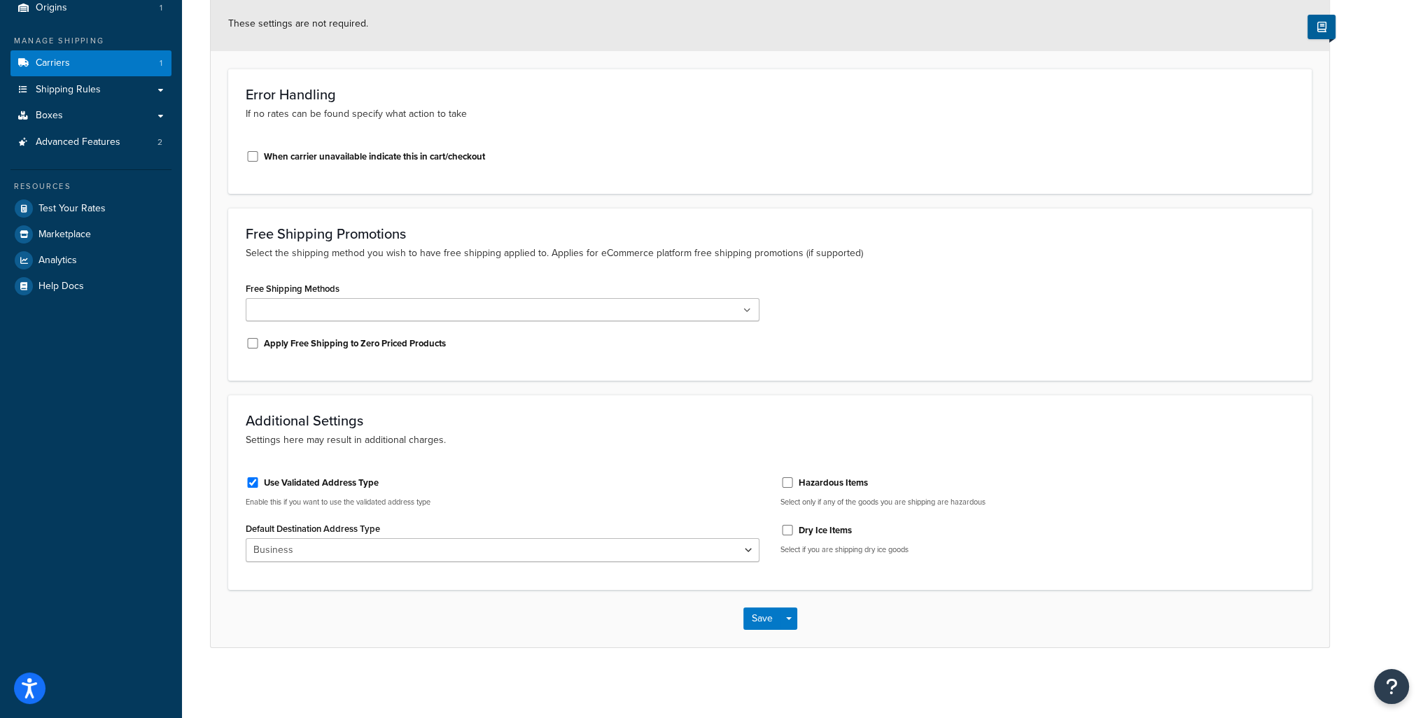
click at [974, 502] on p "Select only if any of the goods you are shipping are hazardous" at bounding box center [1038, 502] width 514 height 11
copy p "hazardous"
click at [360, 550] on select "Business Residential" at bounding box center [503, 550] width 514 height 24
select select "residential"
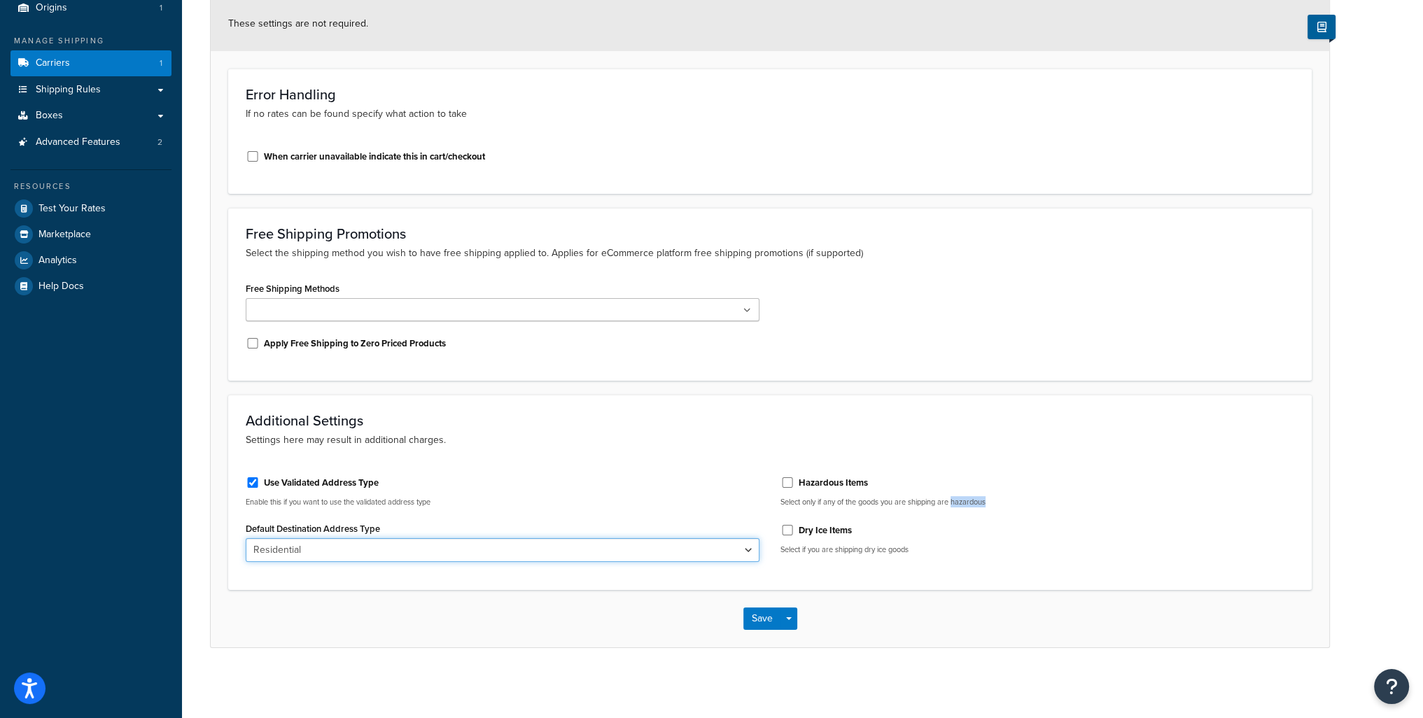
click at [246, 538] on select "Business Residential" at bounding box center [503, 550] width 514 height 24
click at [762, 621] on button "Save" at bounding box center [763, 619] width 38 height 22
